Goal: Information Seeking & Learning: Learn about a topic

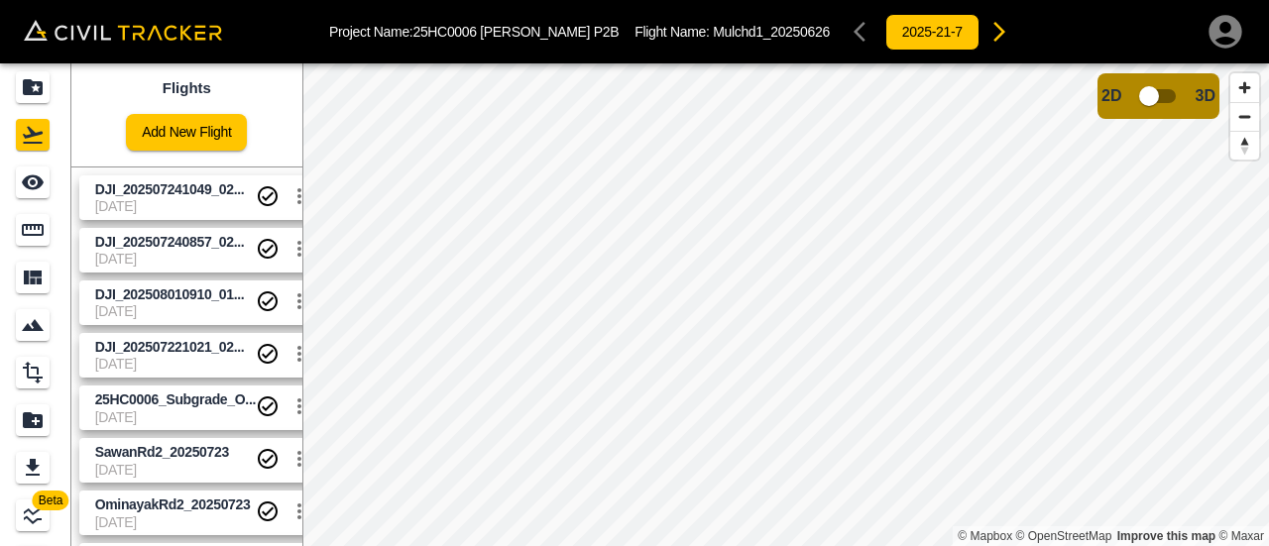
click at [216, 254] on span "[DATE]" at bounding box center [175, 259] width 161 height 16
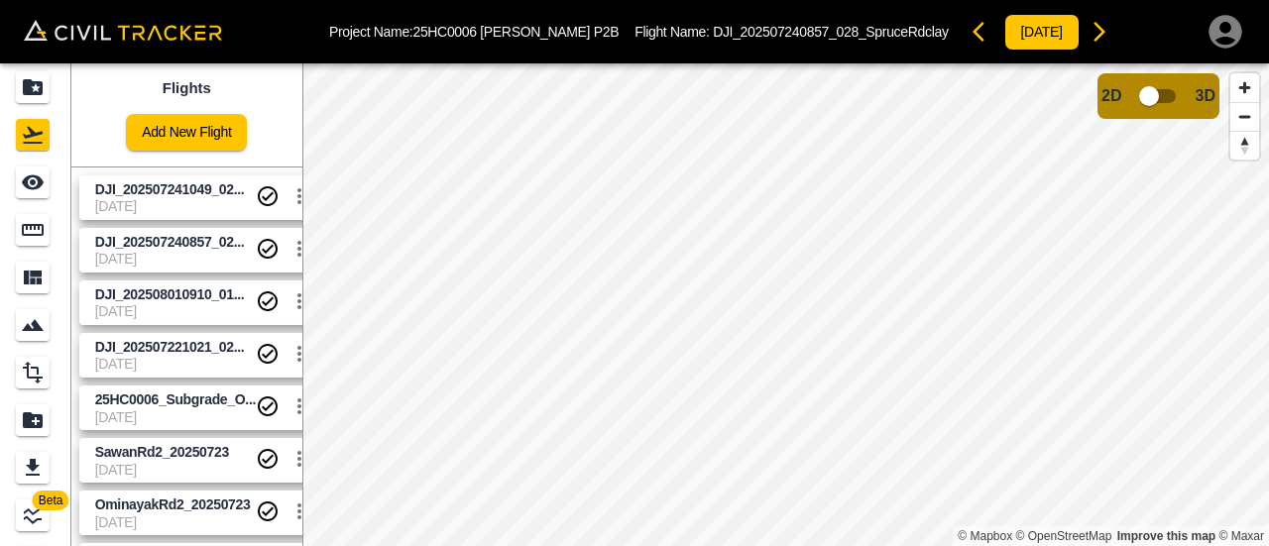
click at [191, 203] on span "[DATE]" at bounding box center [175, 206] width 161 height 16
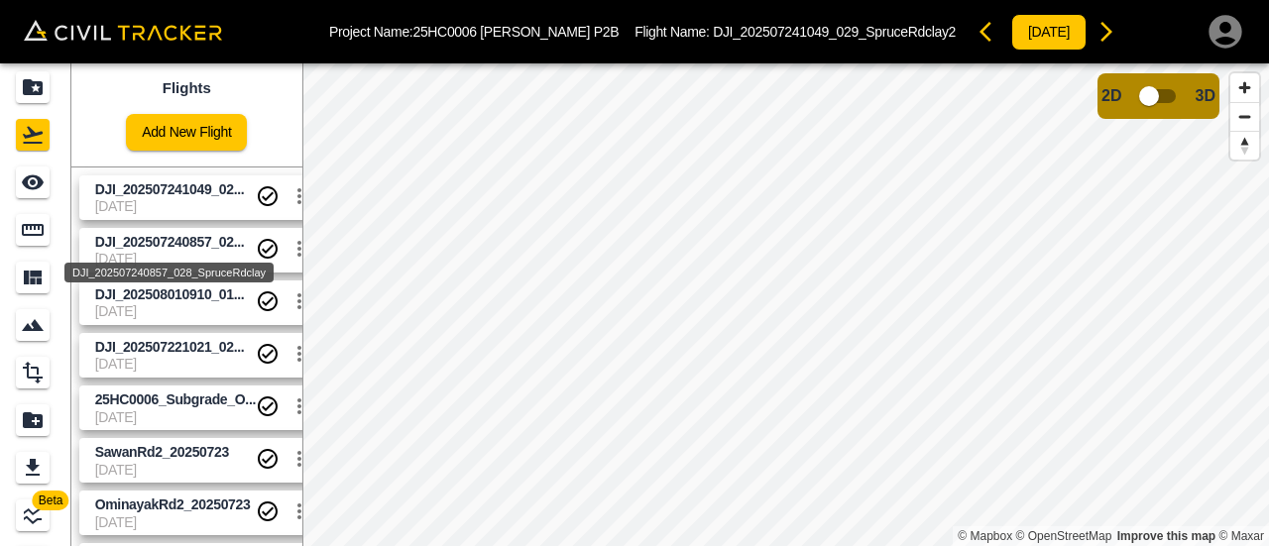
click at [169, 250] on div "DJI_202507240857_028_SpruceRdclay" at bounding box center [168, 267] width 213 height 36
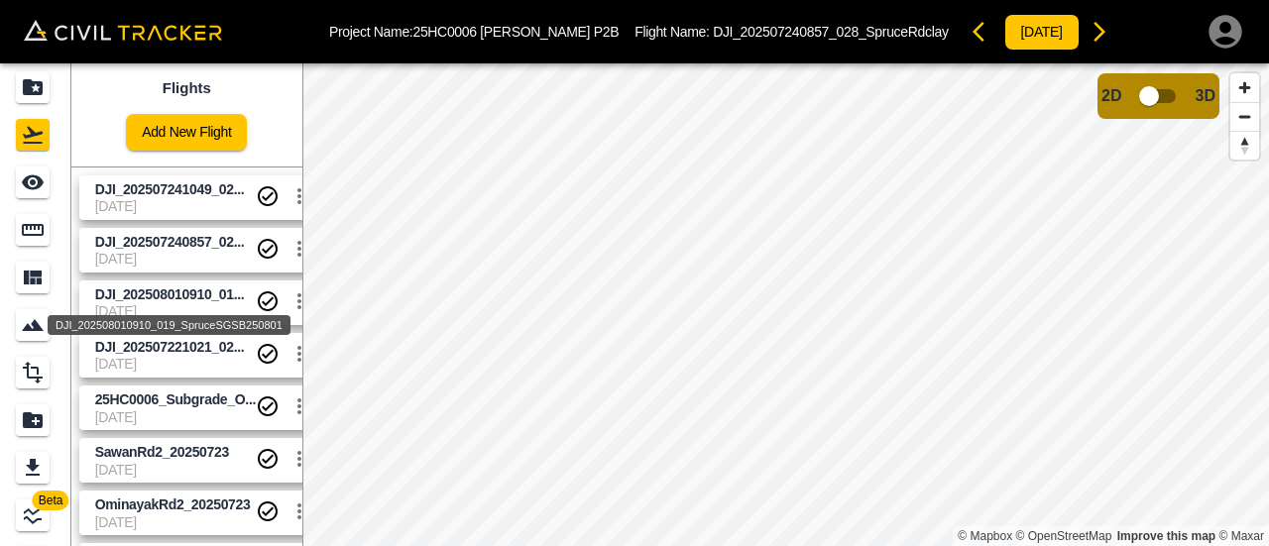
click at [185, 299] on span "DJI_202508010910_01..." at bounding box center [170, 294] width 150 height 16
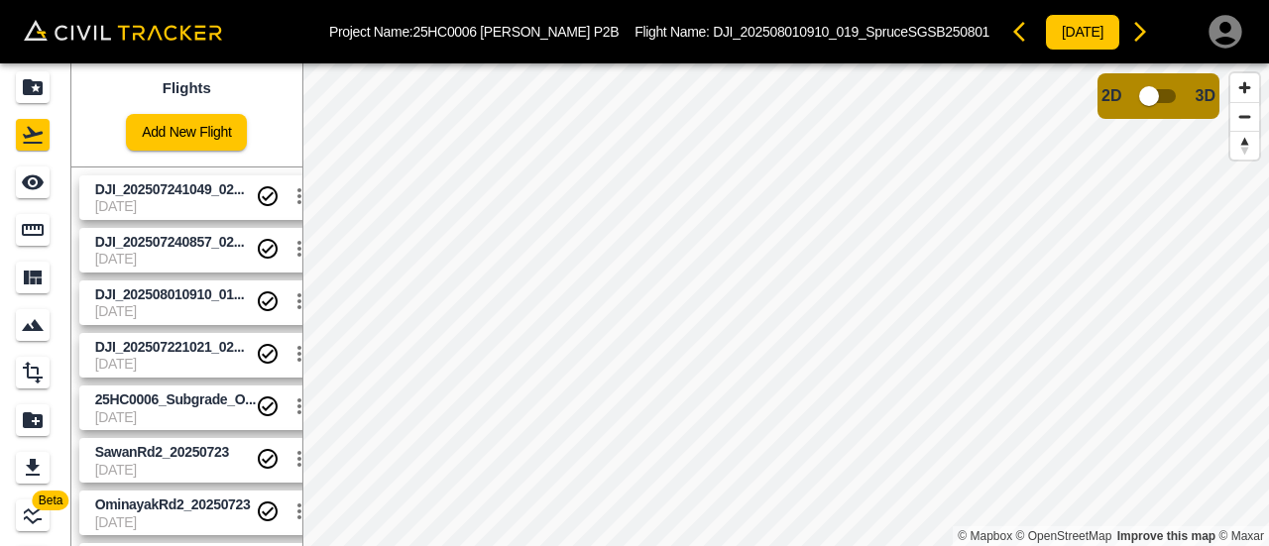
click at [176, 202] on span "[DATE]" at bounding box center [175, 206] width 161 height 16
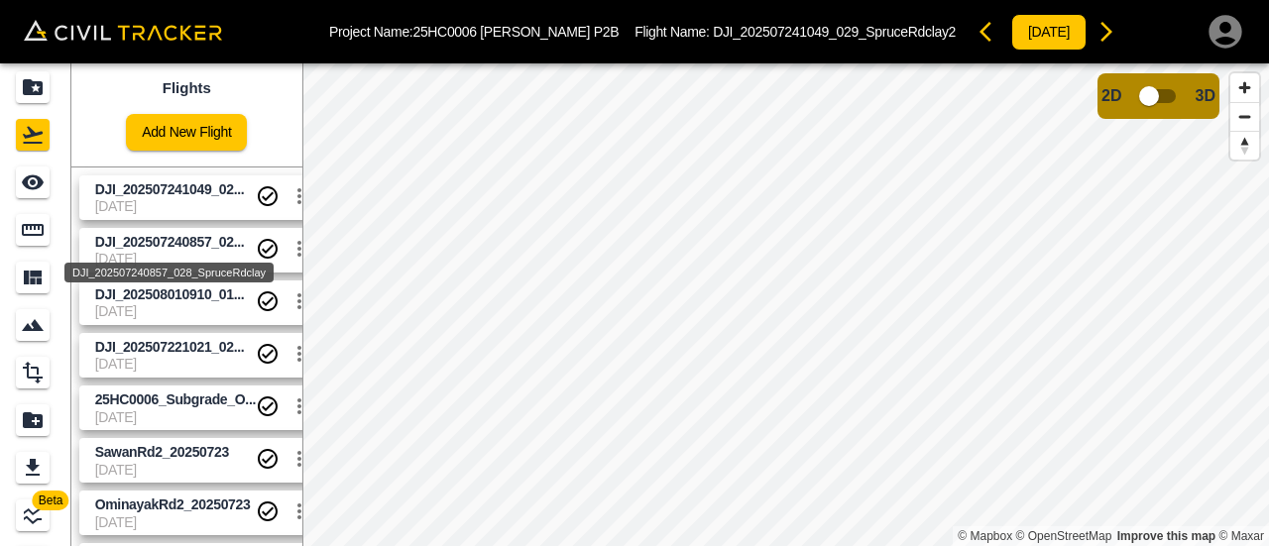
click at [183, 251] on div "DJI_202507240857_028_SpruceRdclay" at bounding box center [168, 267] width 213 height 36
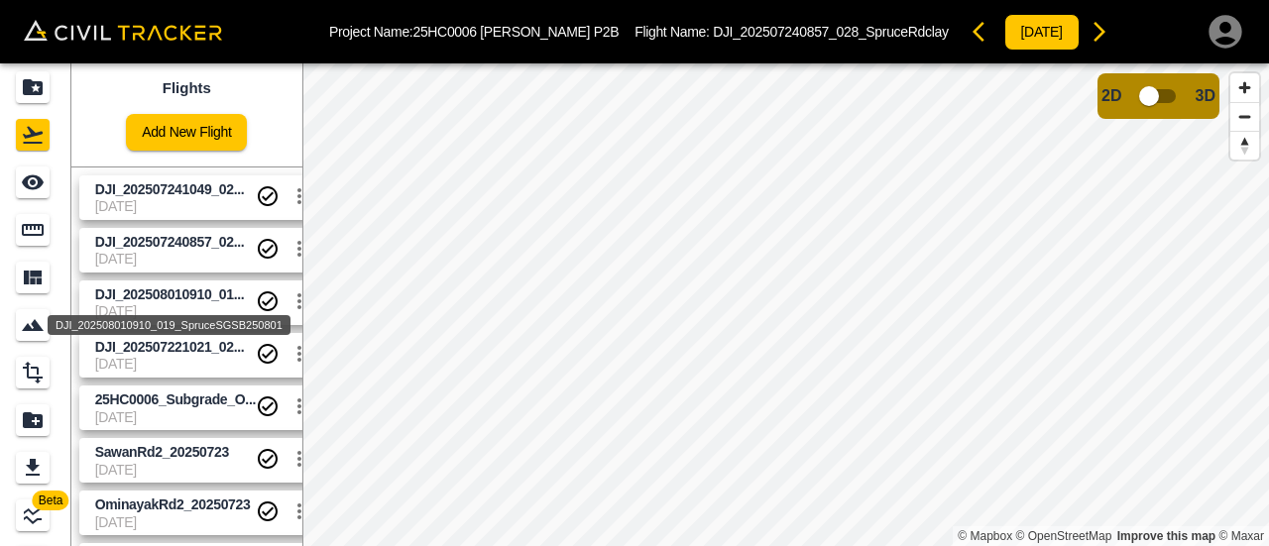
click at [190, 294] on span "DJI_202508010910_01..." at bounding box center [170, 294] width 150 height 16
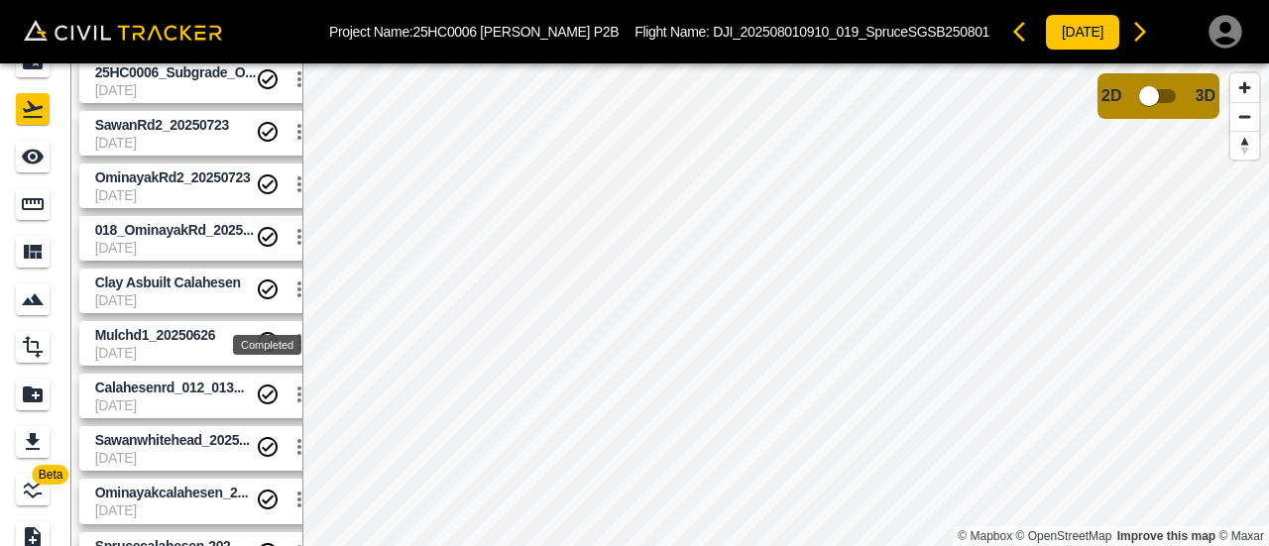
scroll to position [63, 0]
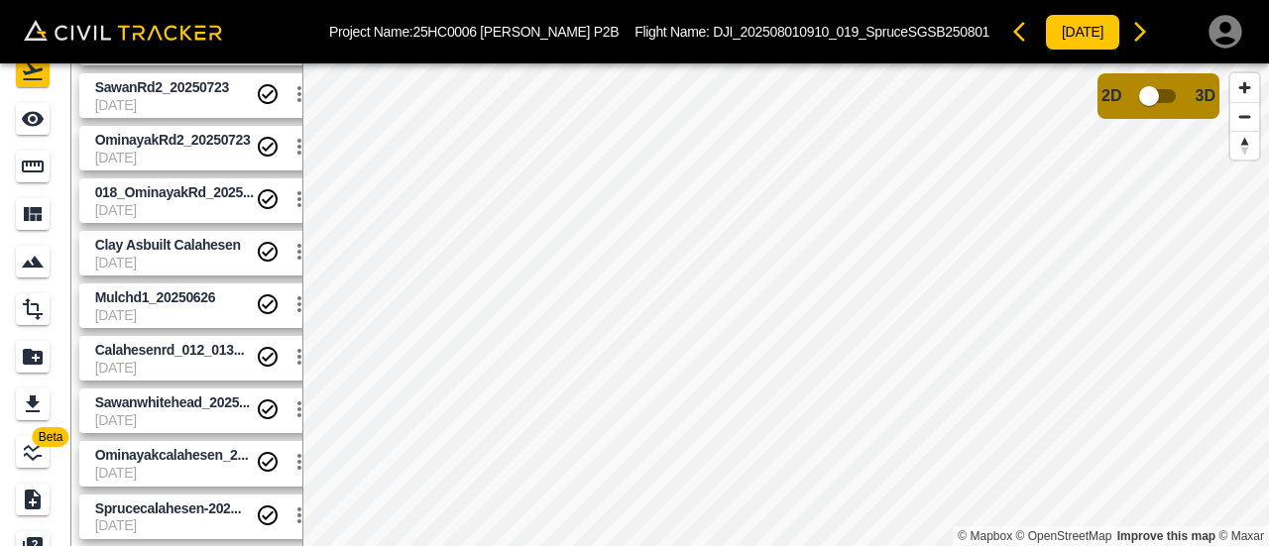
click at [180, 523] on span "[DATE]" at bounding box center [175, 525] width 161 height 16
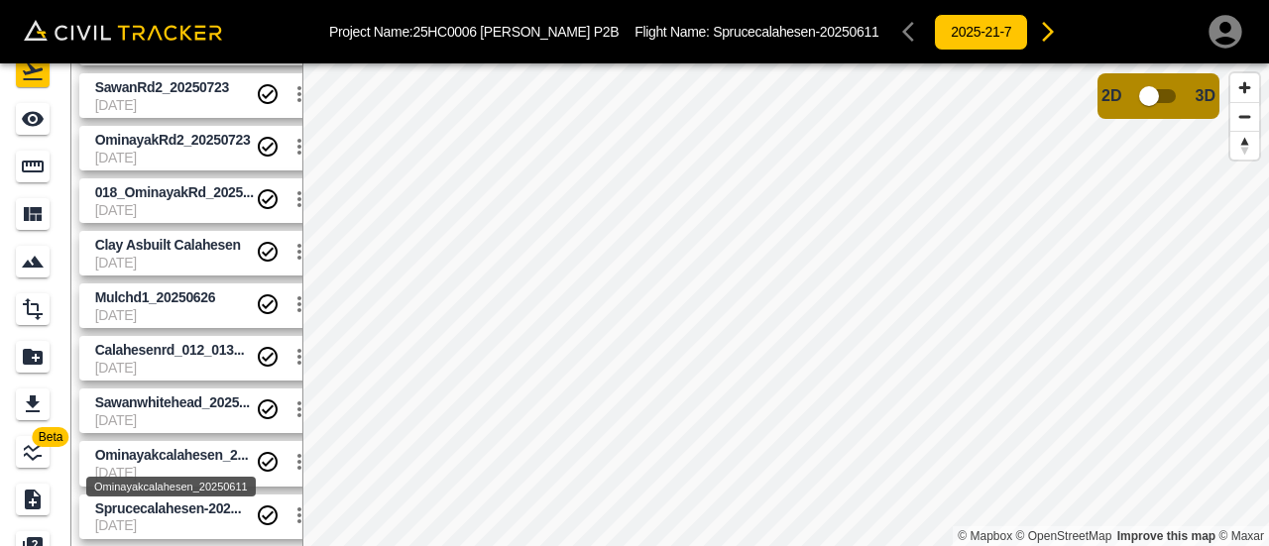
click at [182, 456] on span "Ominayakcalahesen_2..." at bounding box center [172, 455] width 154 height 16
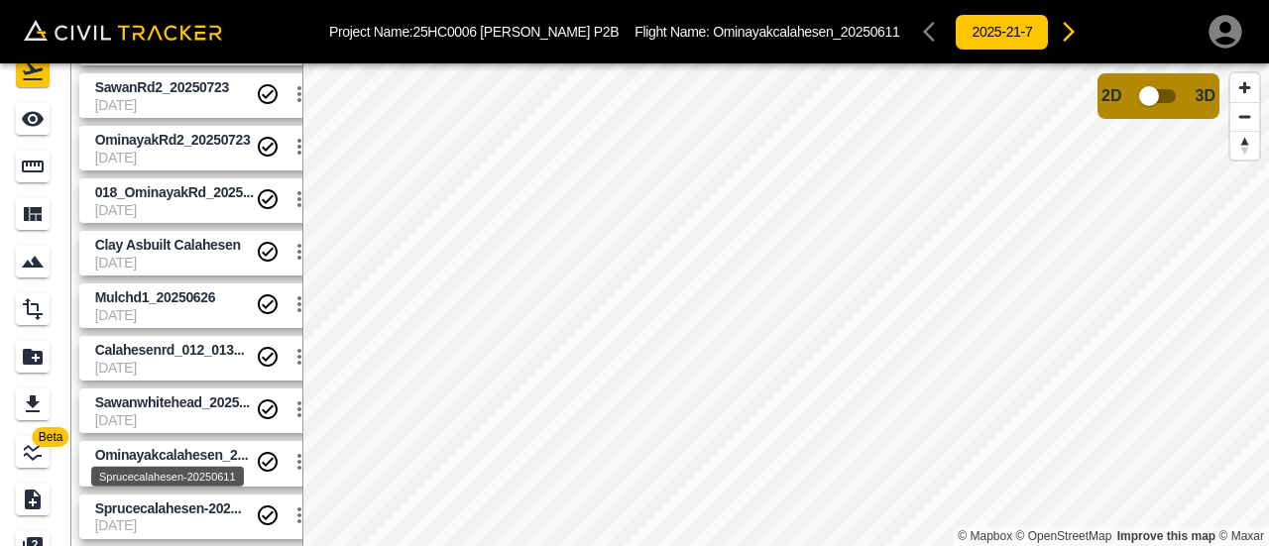
click at [188, 507] on span "Sprucecalahesen-202..." at bounding box center [168, 509] width 147 height 16
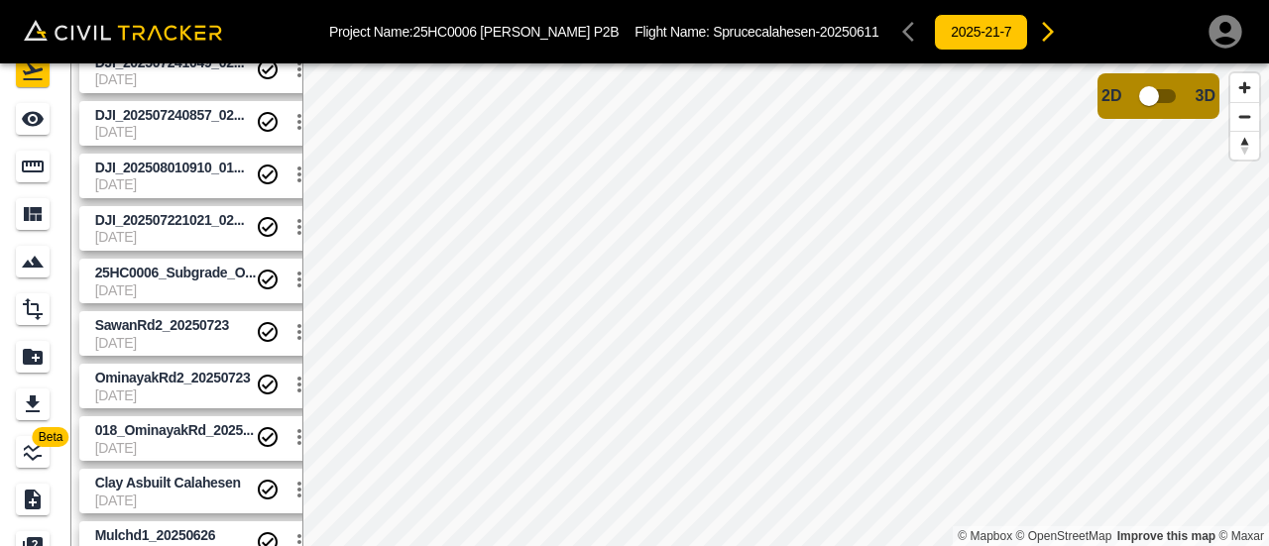
scroll to position [4, 0]
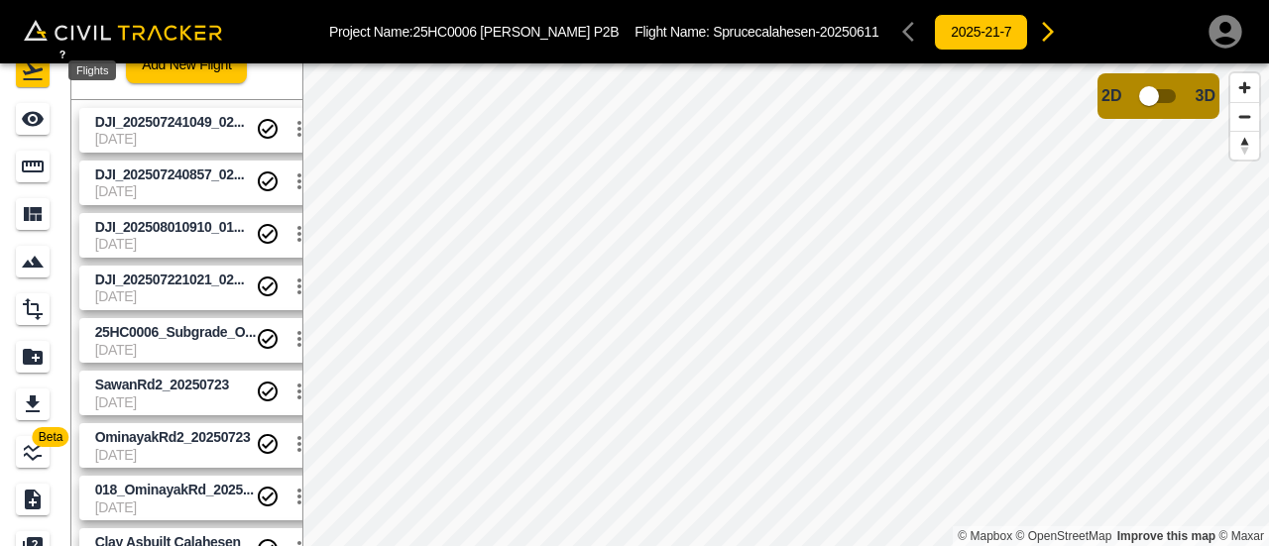
click at [22, 74] on icon "Flights" at bounding box center [33, 71] width 24 height 24
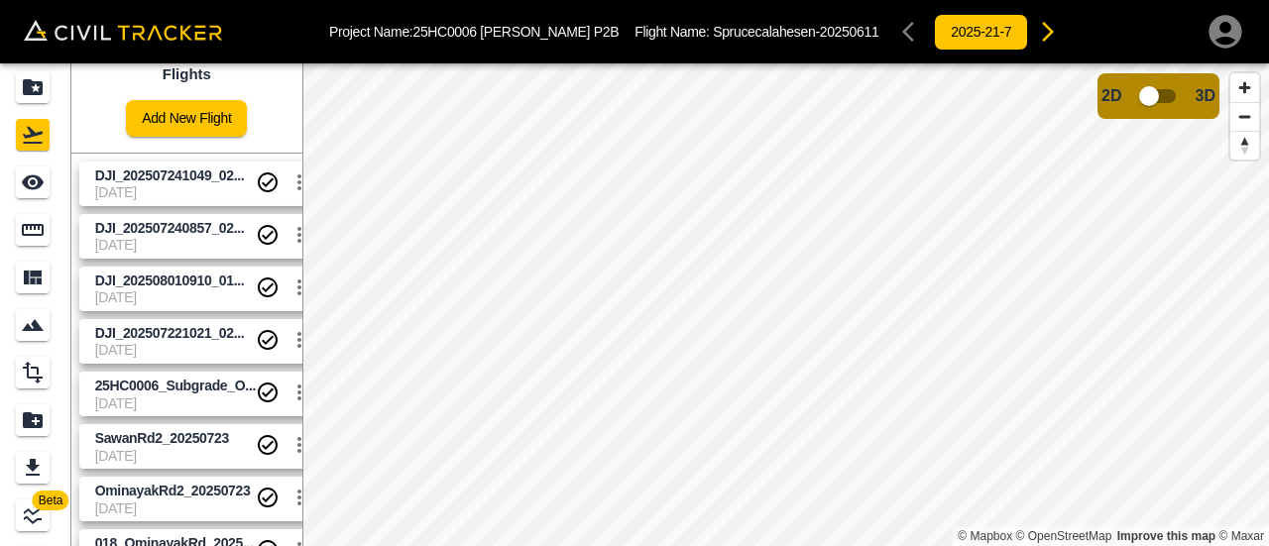
scroll to position [0, 0]
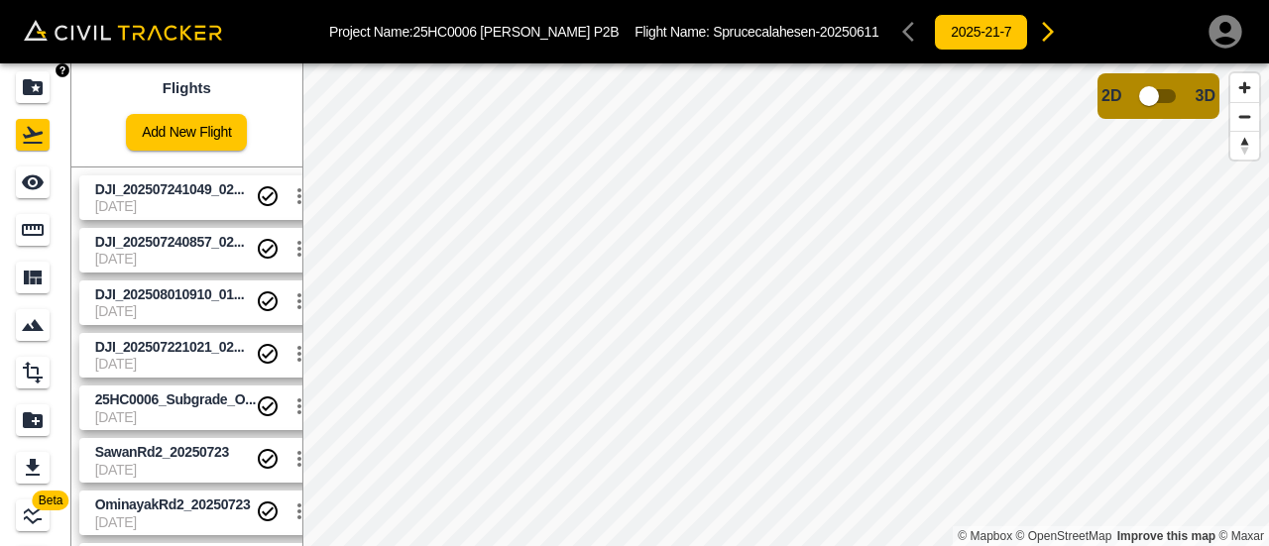
click at [39, 90] on icon "Projects" at bounding box center [33, 87] width 20 height 16
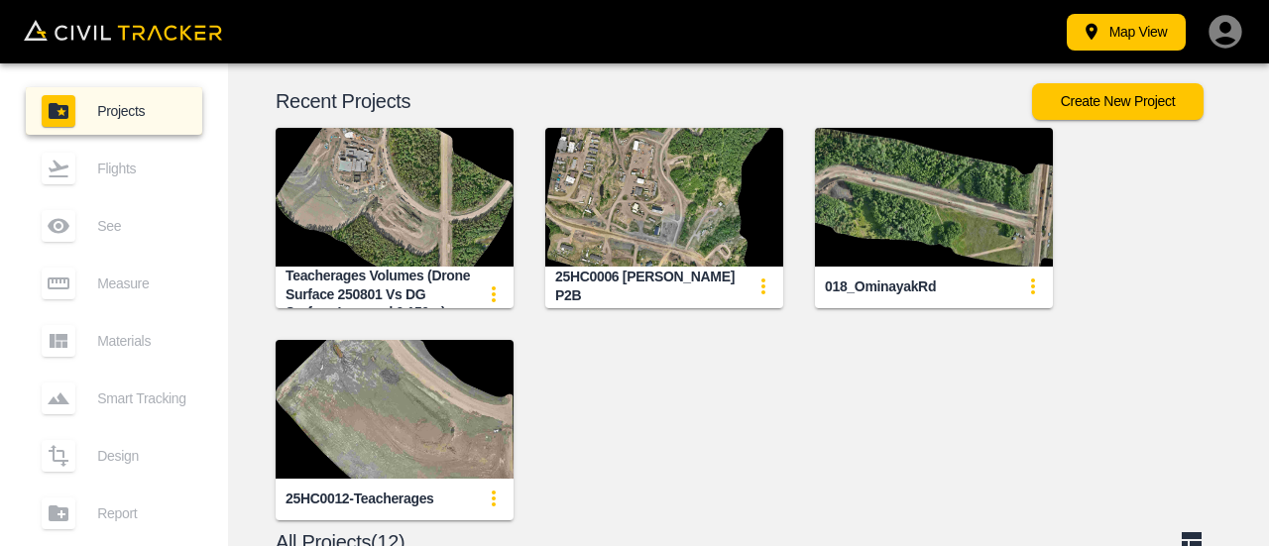
click at [373, 419] on img "button" at bounding box center [395, 409] width 238 height 139
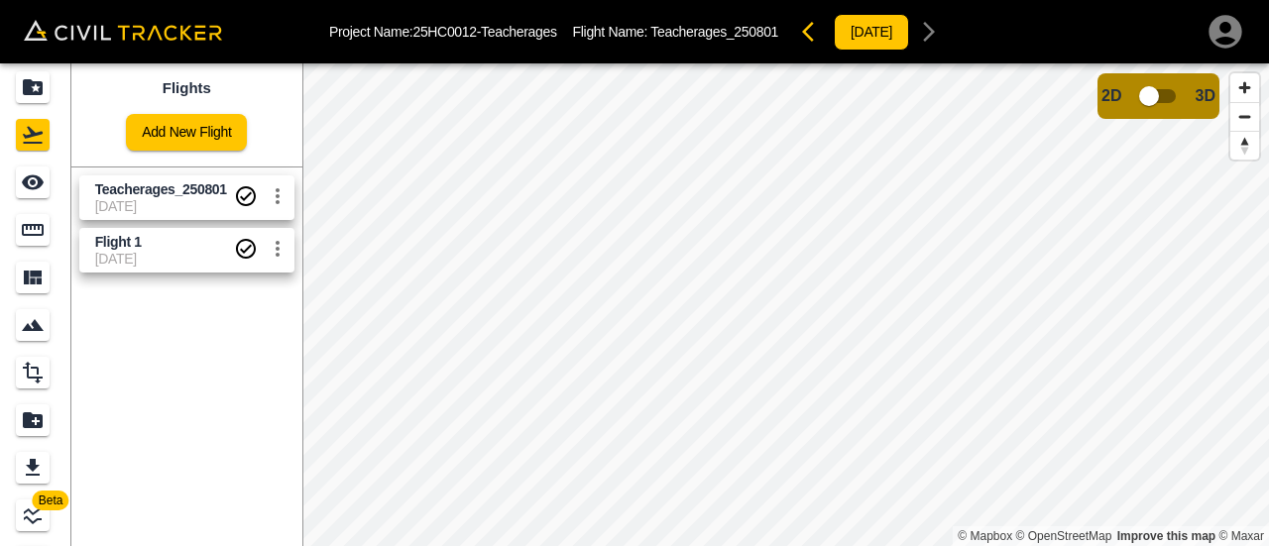
click at [135, 257] on span "[DATE]" at bounding box center [164, 259] width 139 height 16
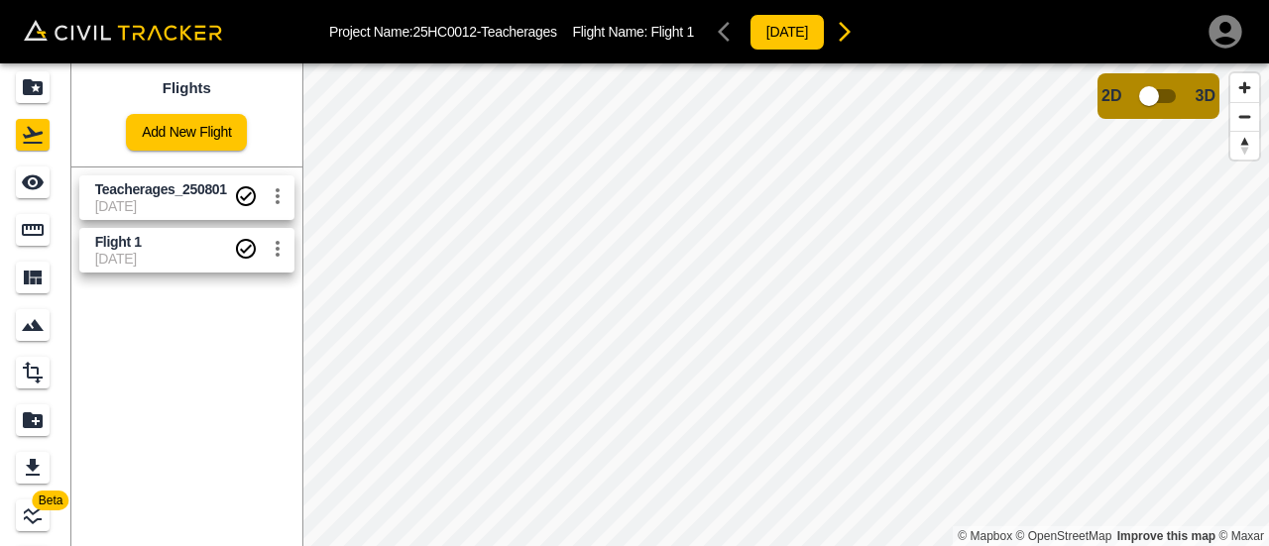
click at [141, 203] on span "[DATE]" at bounding box center [164, 206] width 139 height 16
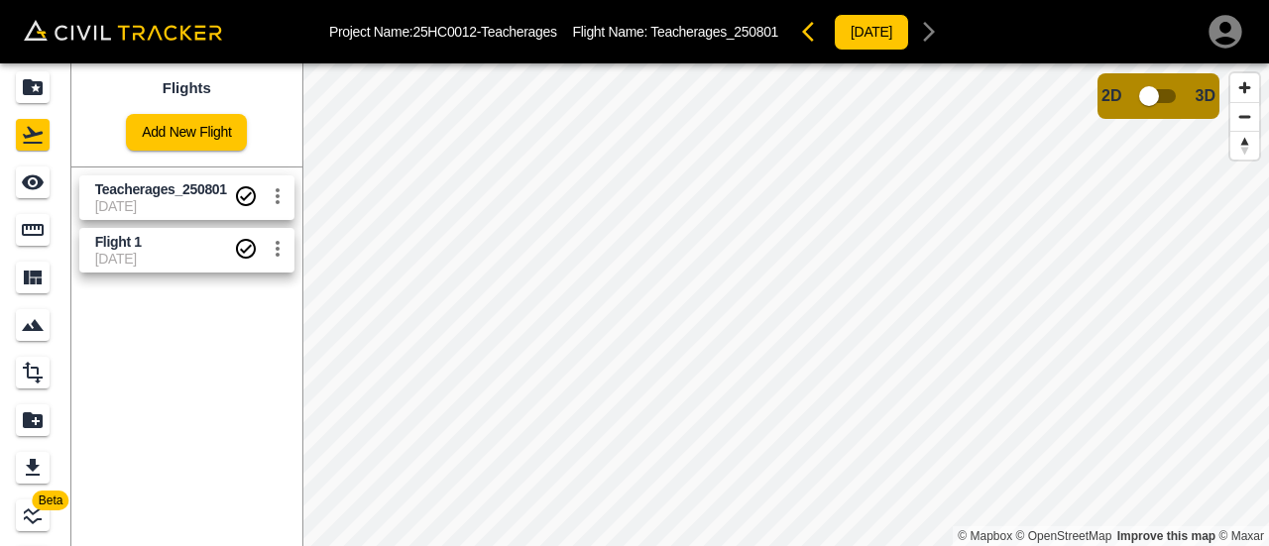
click at [143, 244] on span "Flight 1" at bounding box center [164, 242] width 139 height 19
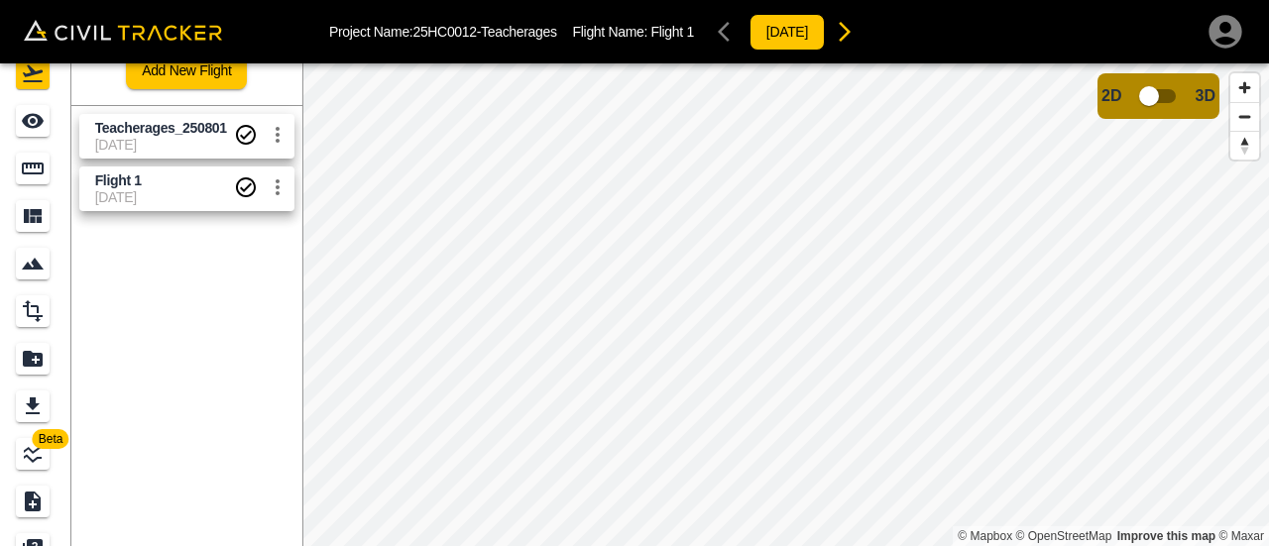
scroll to position [63, 0]
click at [18, 73] on div "Flights" at bounding box center [33, 72] width 34 height 32
click at [41, 85] on div "Flights" at bounding box center [33, 72] width 34 height 32
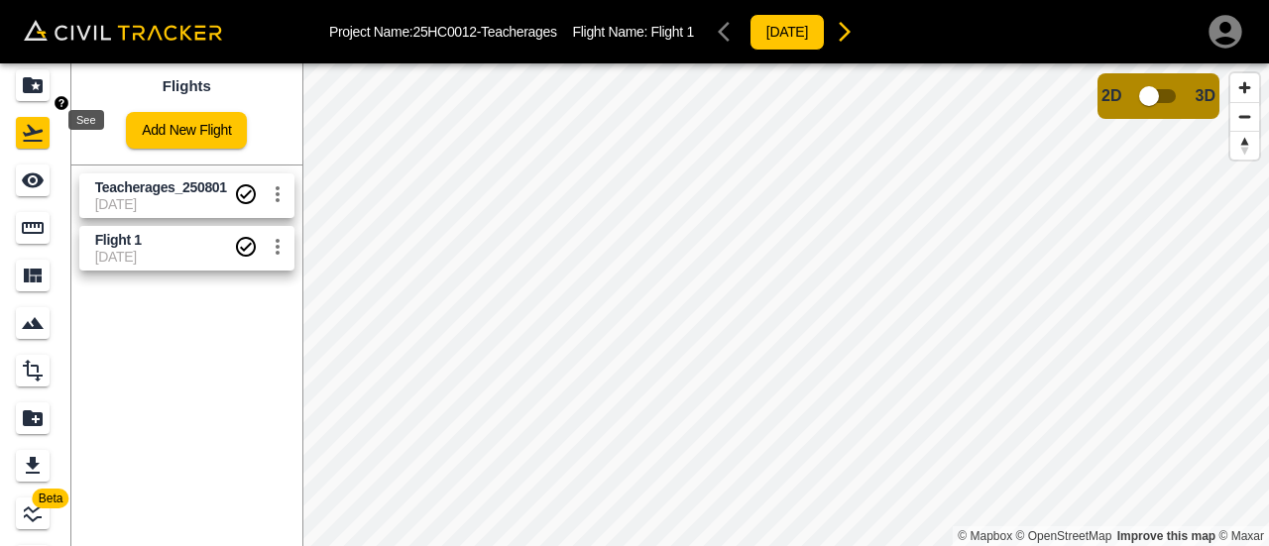
scroll to position [0, 0]
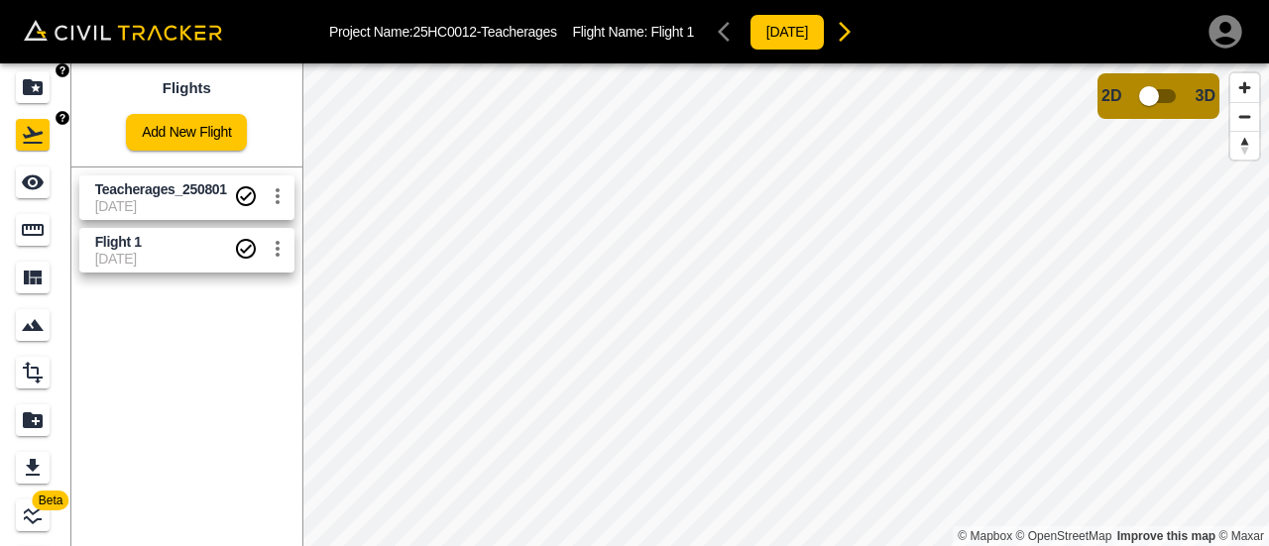
click at [36, 92] on icon "Projects" at bounding box center [33, 87] width 20 height 16
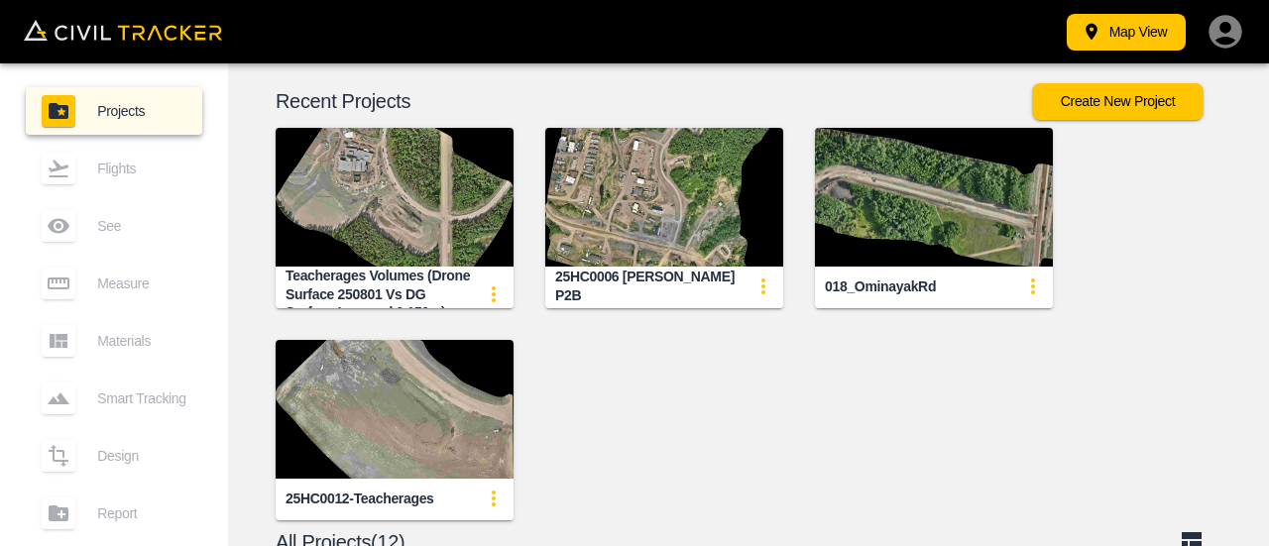
click at [981, 218] on img "button" at bounding box center [934, 197] width 238 height 139
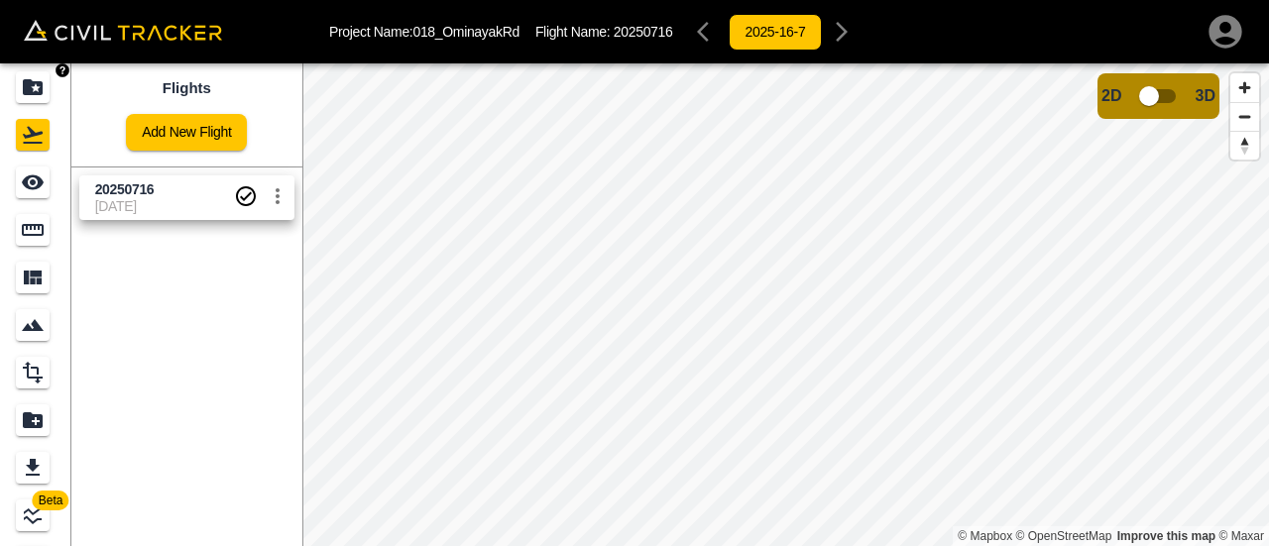
click at [32, 76] on icon "Projects" at bounding box center [33, 87] width 24 height 24
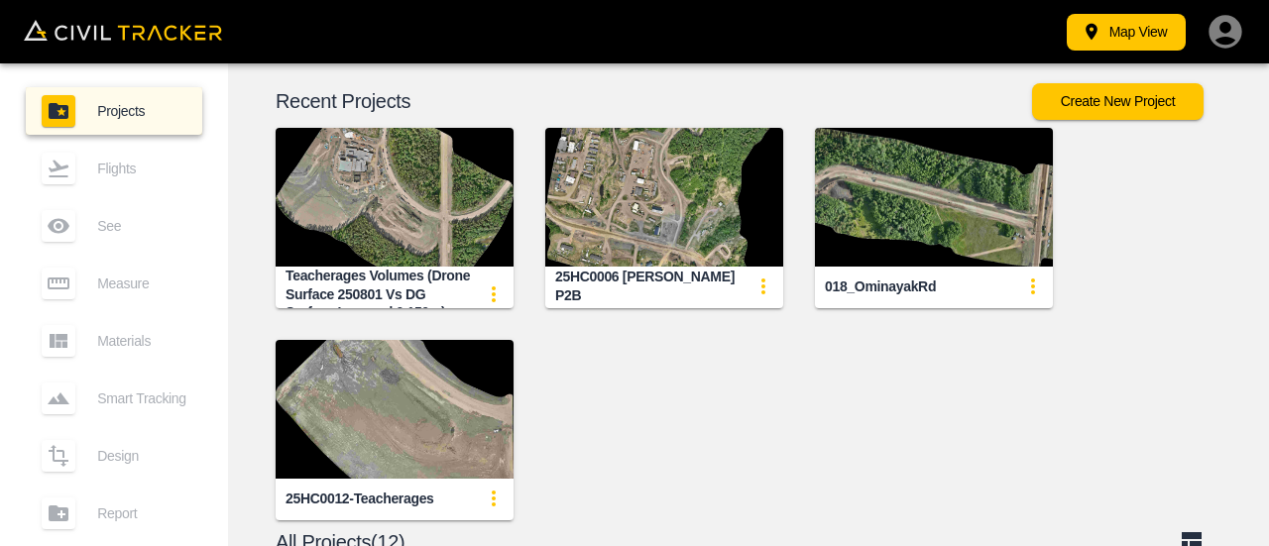
click at [632, 218] on img "button" at bounding box center [664, 197] width 238 height 139
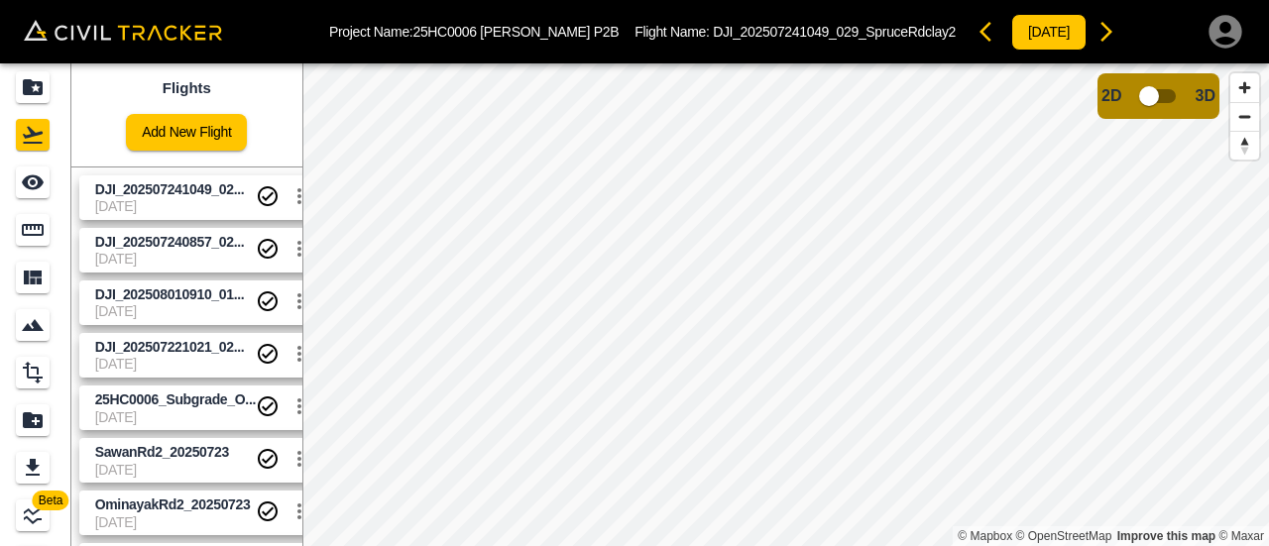
click at [639, 62] on div "Project Name: 25HC0006 [PERSON_NAME] P2B Flight Name: DJI_202507241049_029_Spru…" at bounding box center [634, 273] width 1269 height 546
click at [170, 203] on span "[DATE]" at bounding box center [175, 206] width 161 height 16
click at [170, 259] on span "[DATE]" at bounding box center [175, 259] width 161 height 16
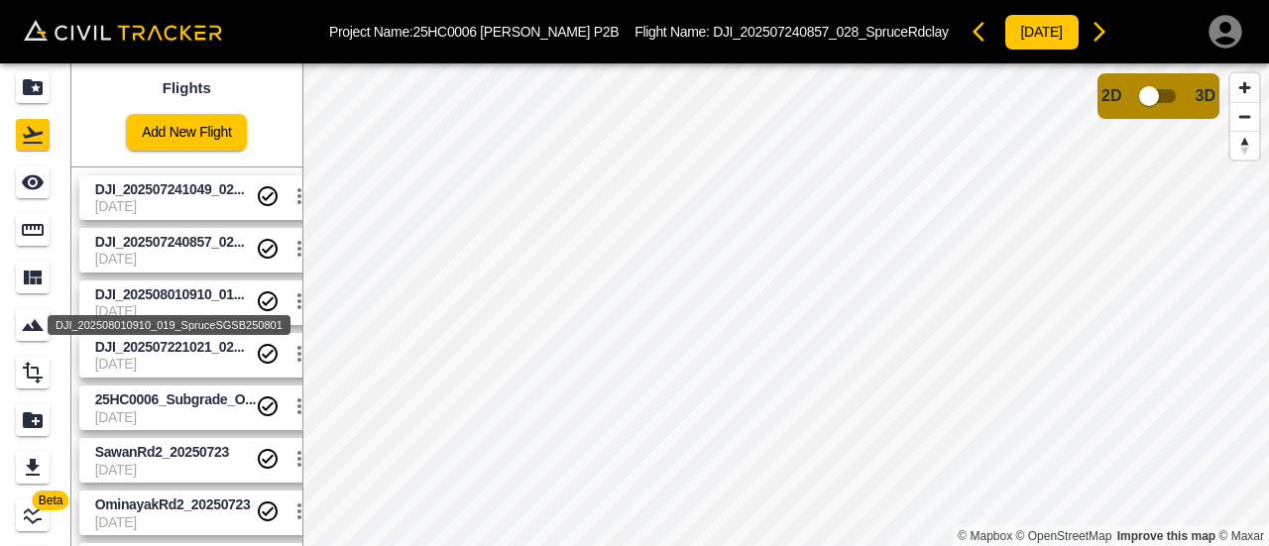
click at [171, 302] on div "DJI_202508010910_019_SpruceSGSB250801" at bounding box center [169, 319] width 247 height 36
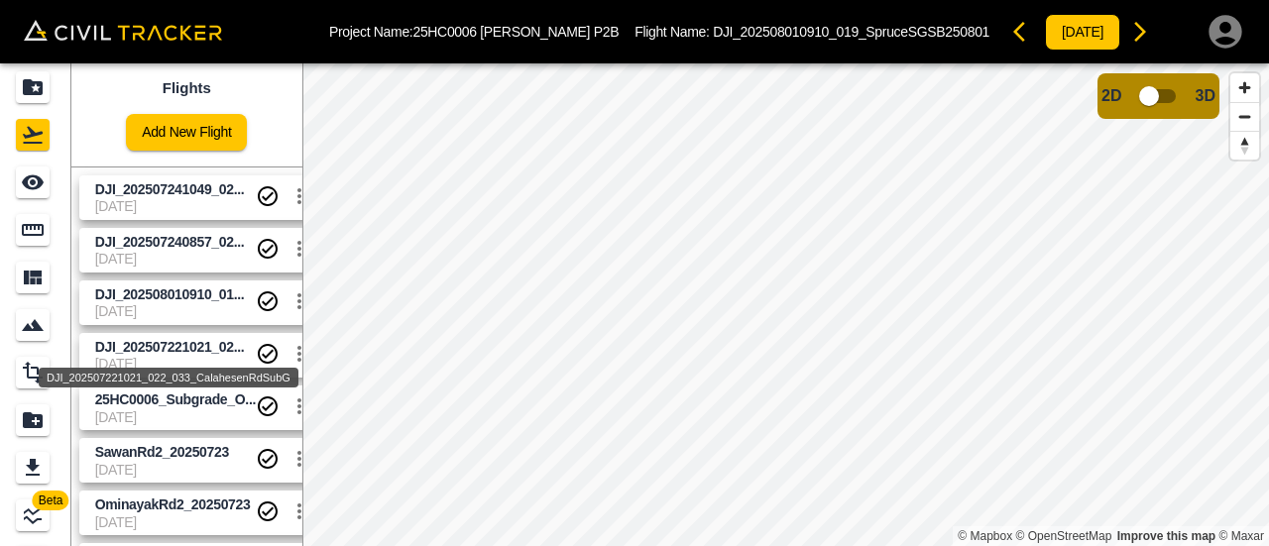
click at [167, 362] on div "DJI_202507221021_022_033_CalahesenRdSubG" at bounding box center [169, 372] width 264 height 36
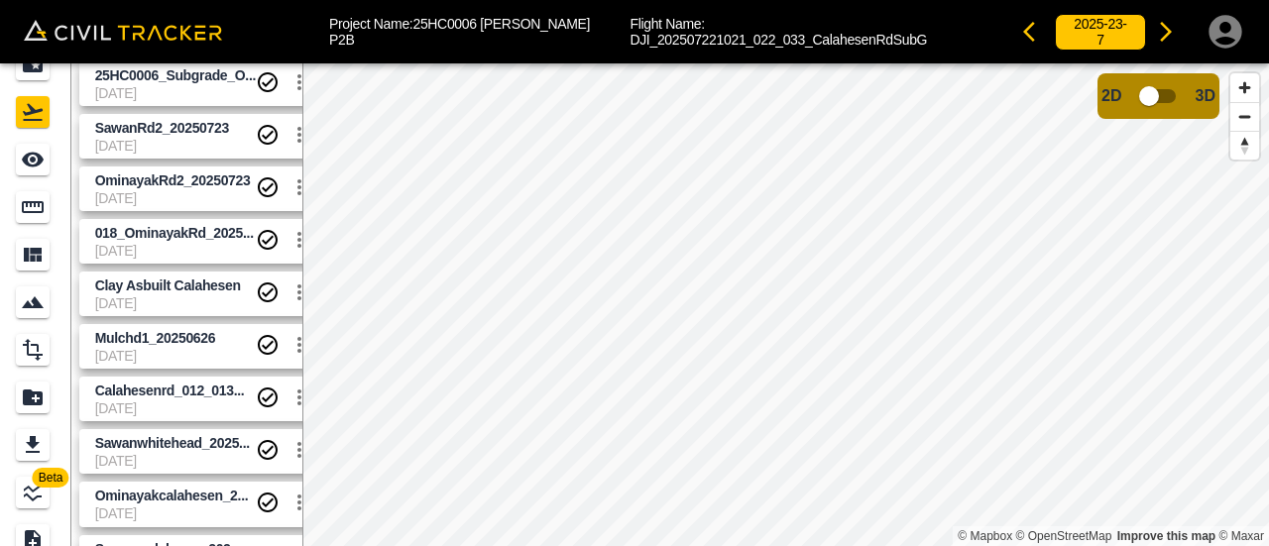
scroll to position [63, 0]
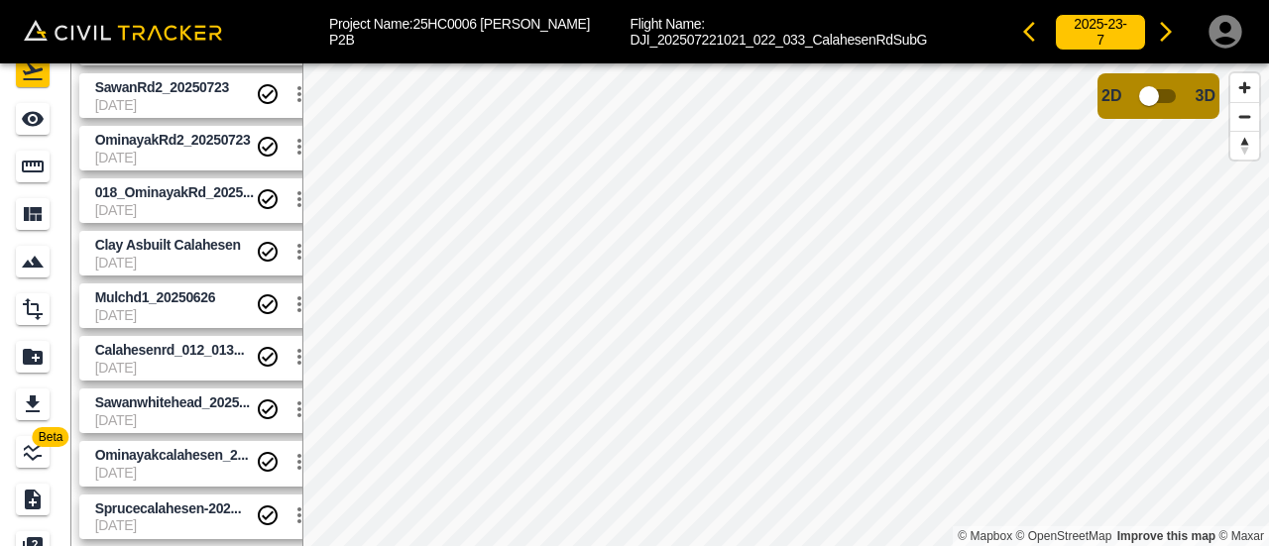
click at [145, 517] on span "[DATE]" at bounding box center [175, 525] width 161 height 16
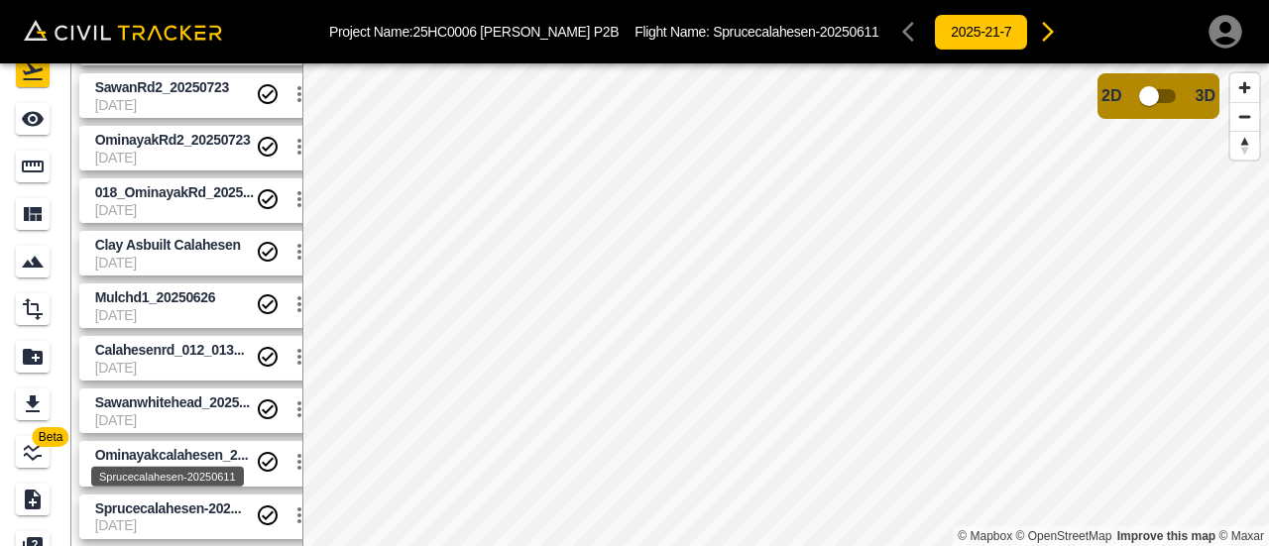
click at [133, 509] on span "Sprucecalahesen-202..." at bounding box center [168, 509] width 147 height 16
click at [153, 255] on span "[DATE]" at bounding box center [175, 263] width 161 height 16
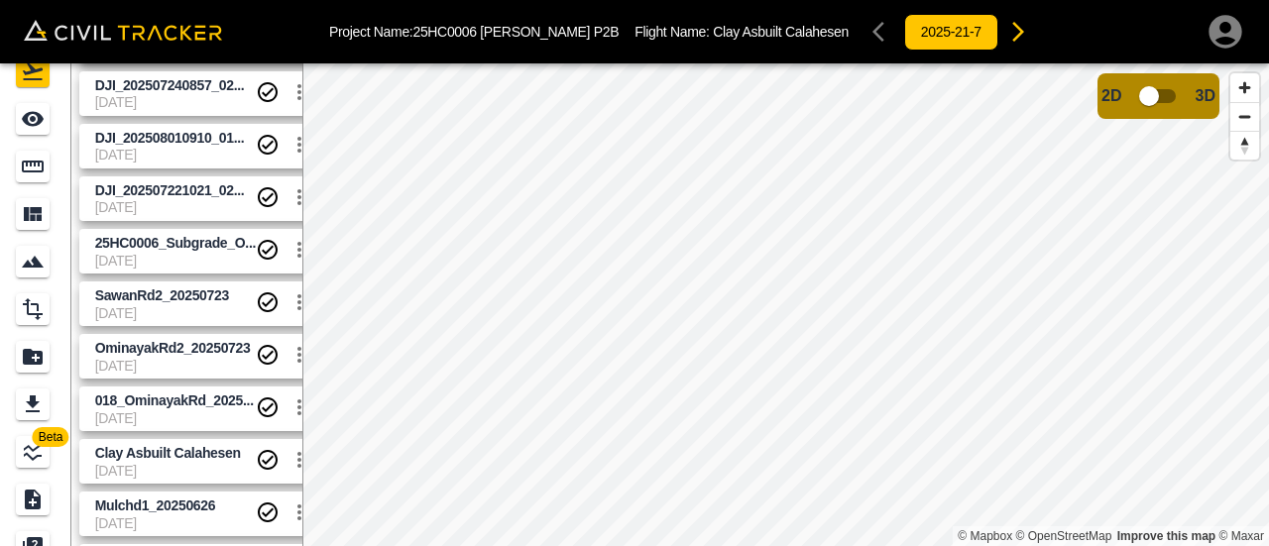
scroll to position [4, 0]
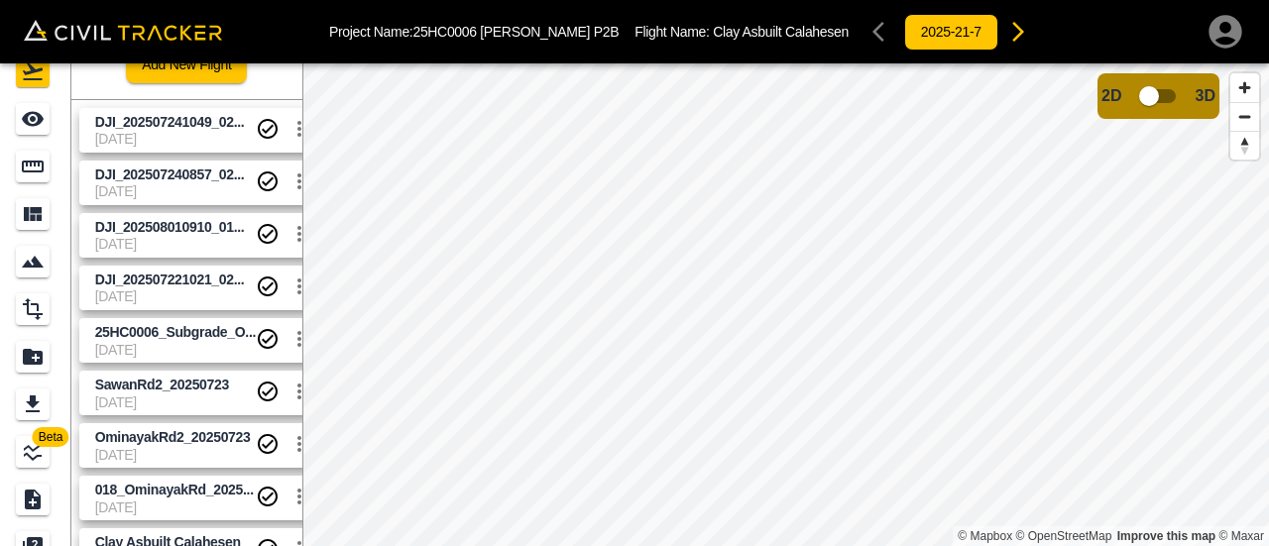
click at [172, 130] on span "DJI_202507241049_02..." at bounding box center [175, 122] width 161 height 19
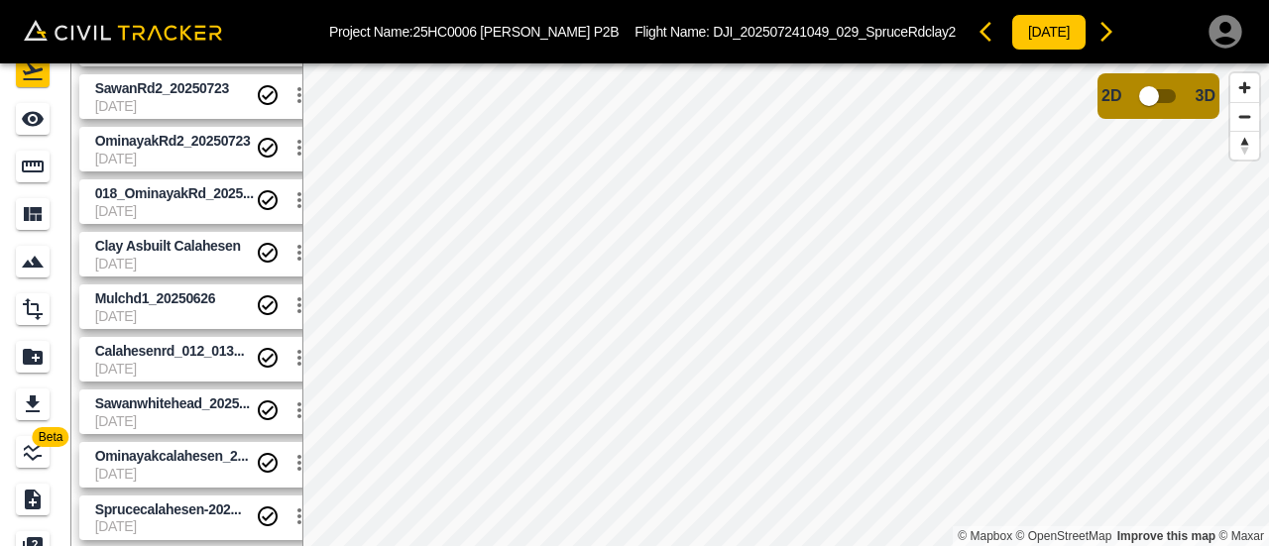
scroll to position [301, 0]
click at [111, 501] on span "Sprucecalahesen-202..." at bounding box center [168, 509] width 147 height 16
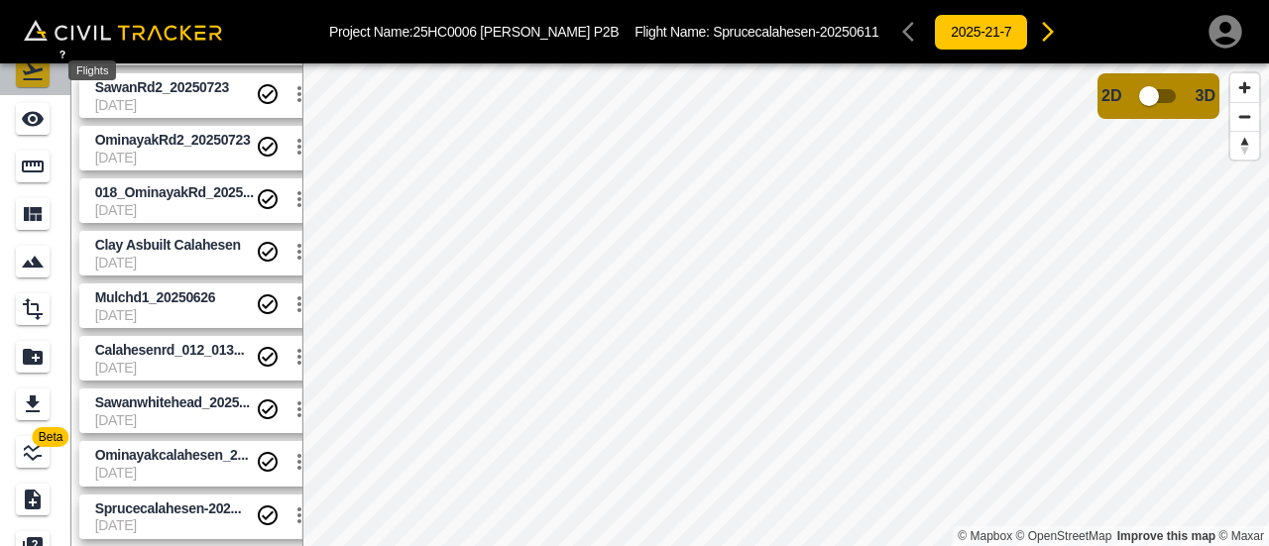
click at [26, 86] on div "Flights" at bounding box center [33, 72] width 34 height 32
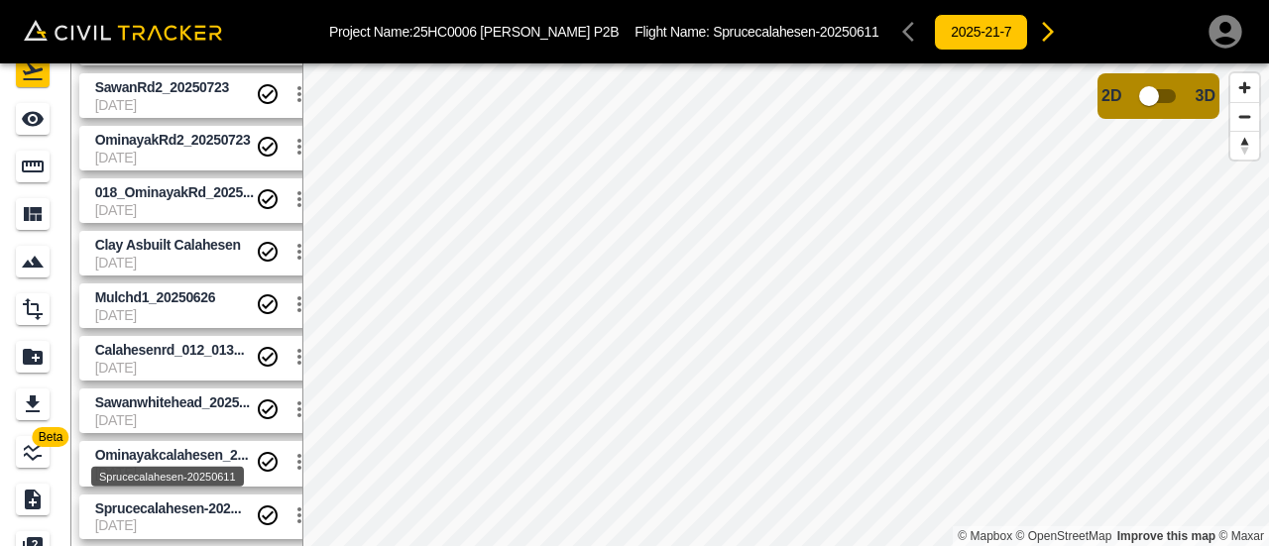
click at [220, 514] on span "Sprucecalahesen-202..." at bounding box center [168, 509] width 147 height 16
click at [202, 454] on span "Ominayakcalahesen_2..." at bounding box center [172, 455] width 154 height 16
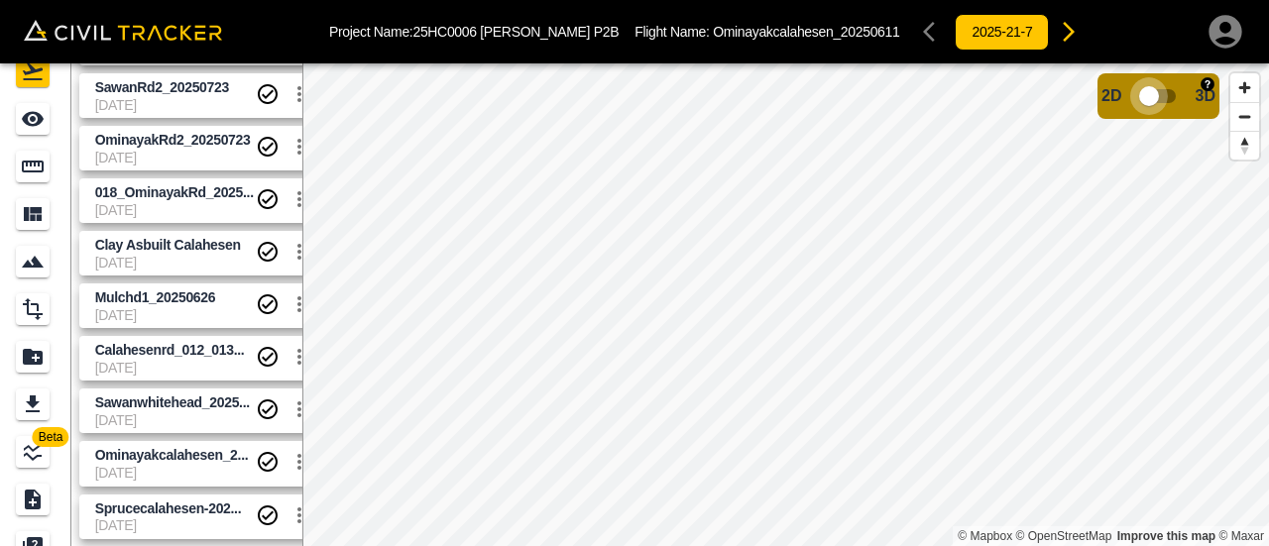
click at [1176, 105] on input "checkbox" at bounding box center [1148, 96] width 113 height 38
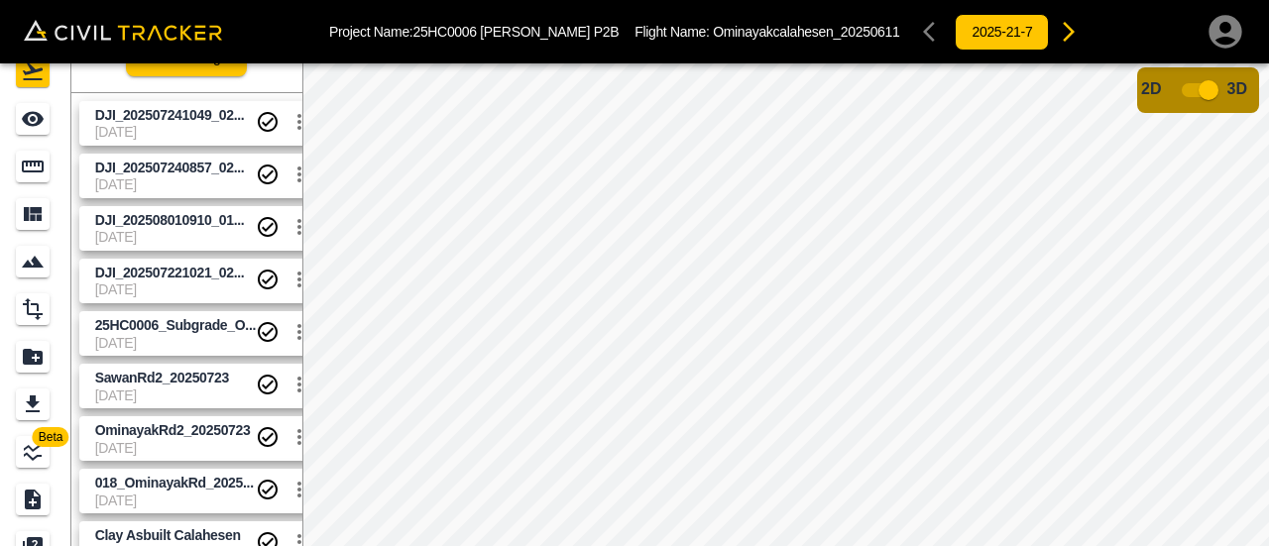
scroll to position [0, 0]
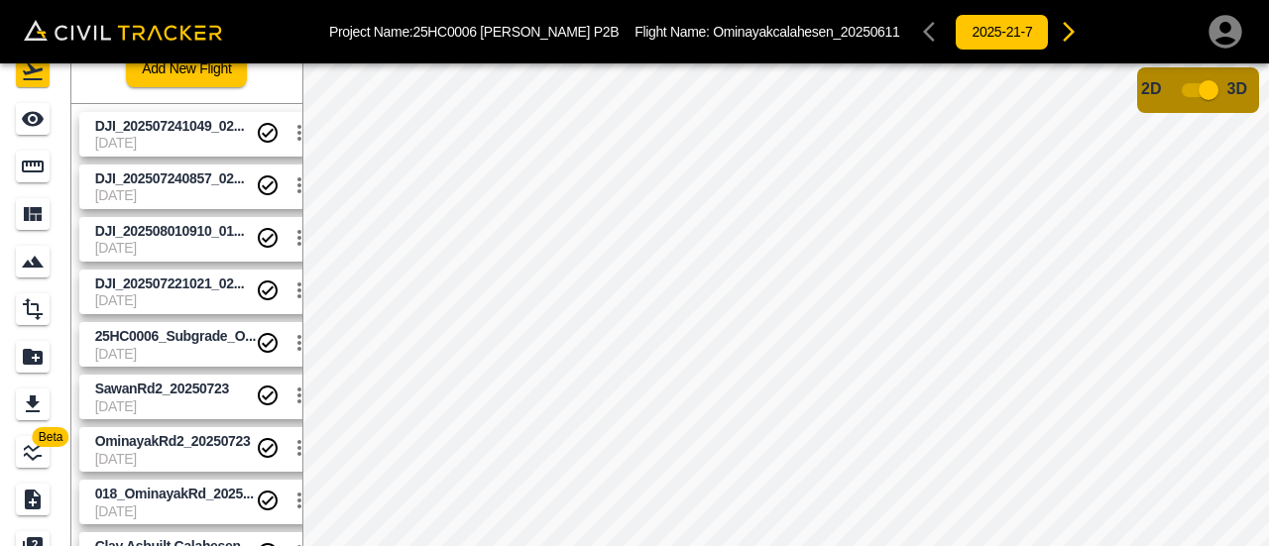
click at [194, 146] on span "[DATE]" at bounding box center [175, 143] width 161 height 16
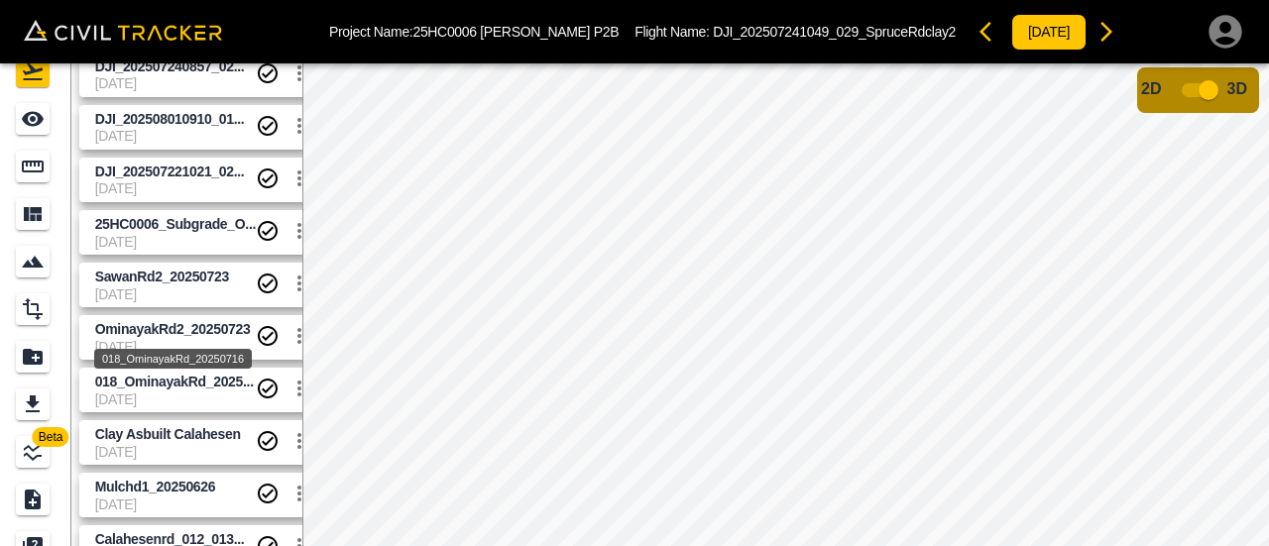
scroll to position [301, 0]
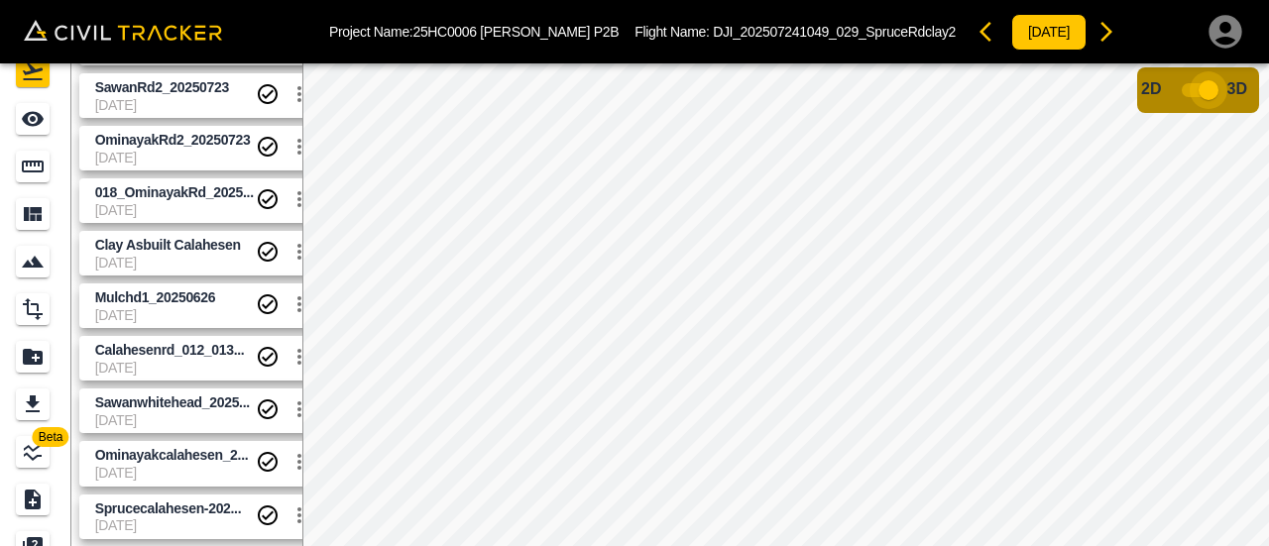
click at [1196, 95] on input "checkbox" at bounding box center [1208, 90] width 113 height 38
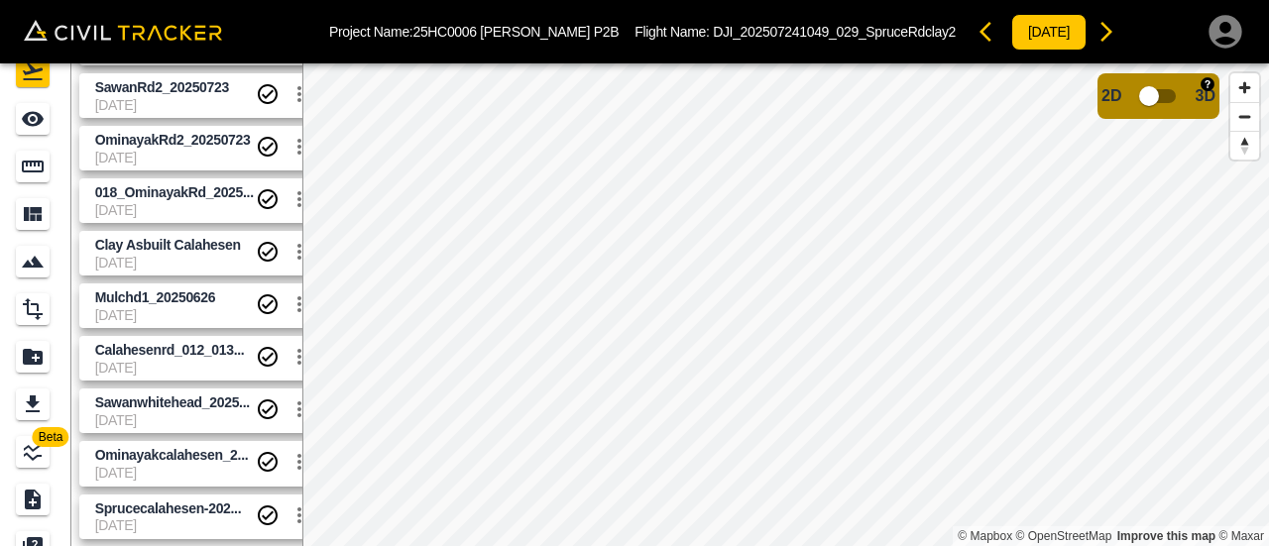
click at [1170, 99] on input "checkbox" at bounding box center [1148, 96] width 113 height 38
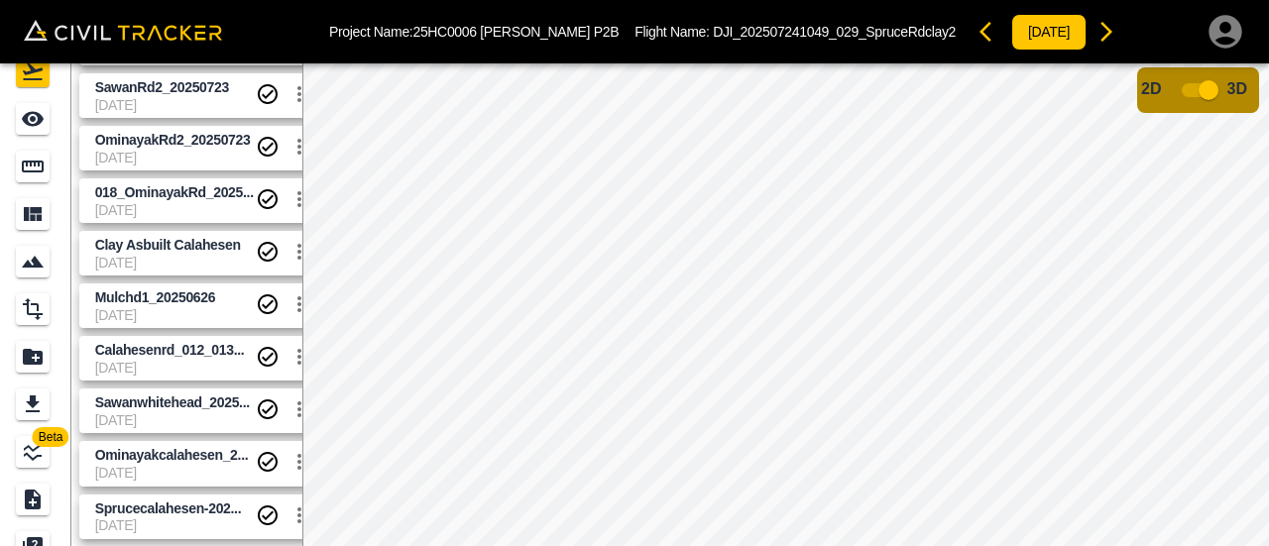
click at [126, 519] on span "[DATE]" at bounding box center [175, 525] width 161 height 16
